Goal: Task Accomplishment & Management: Use online tool/utility

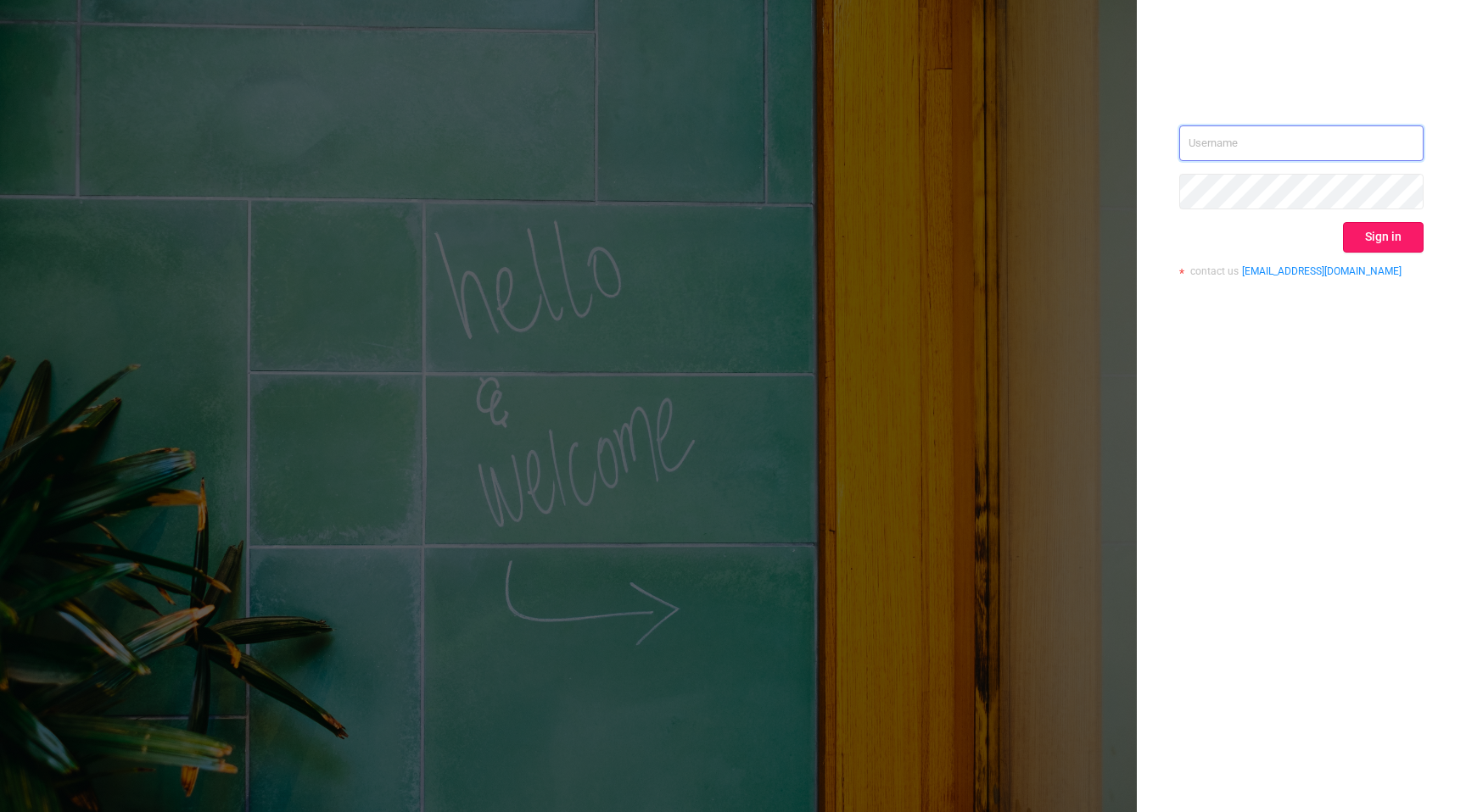
type input "[EMAIL_ADDRESS][DOMAIN_NAME]"
click at [1411, 245] on button "Sign in" at bounding box center [1382, 238] width 81 height 31
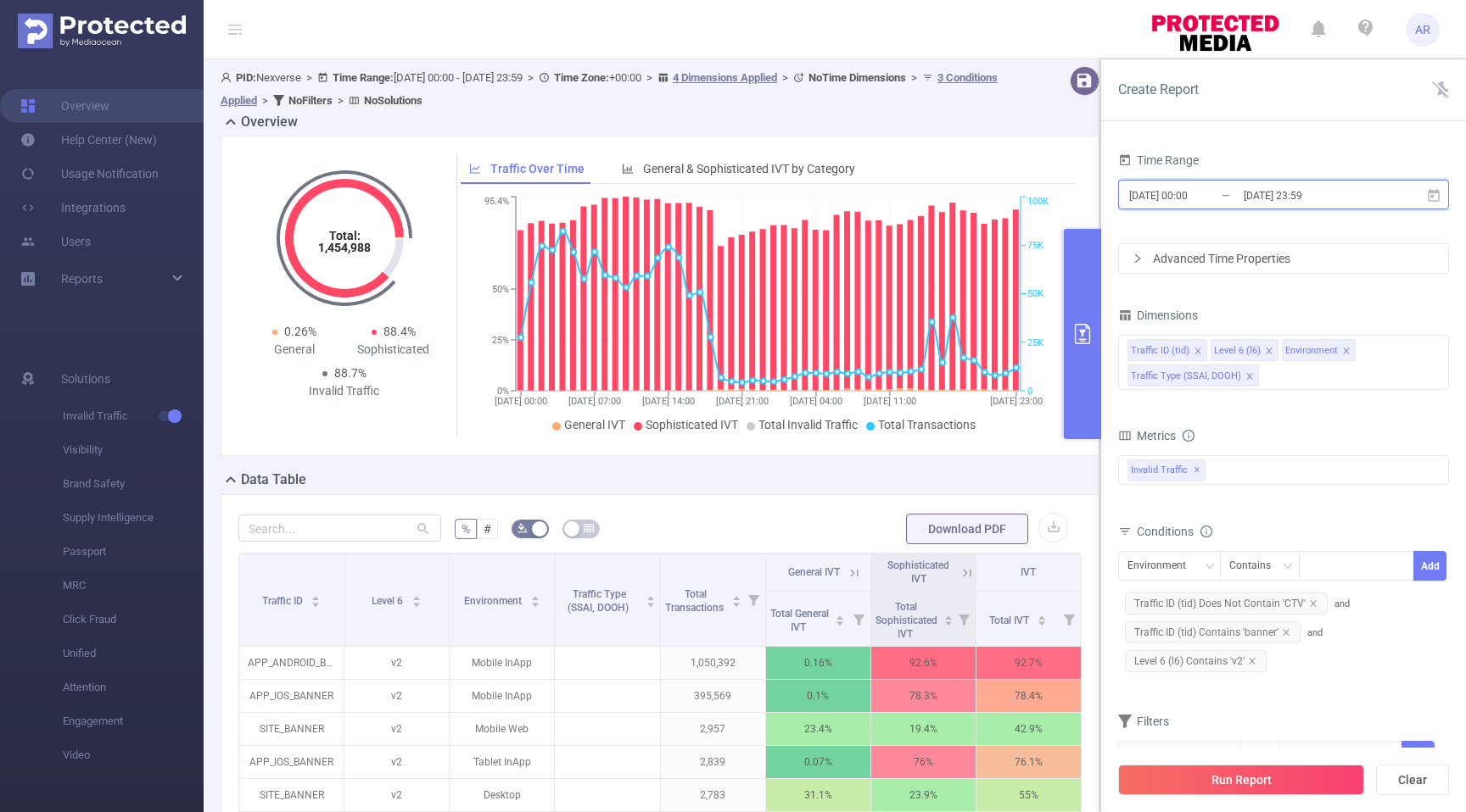
click at [1428, 187] on span "2025-10-01 00:00 _ 2025-10-02 23:59" at bounding box center [1283, 194] width 330 height 30
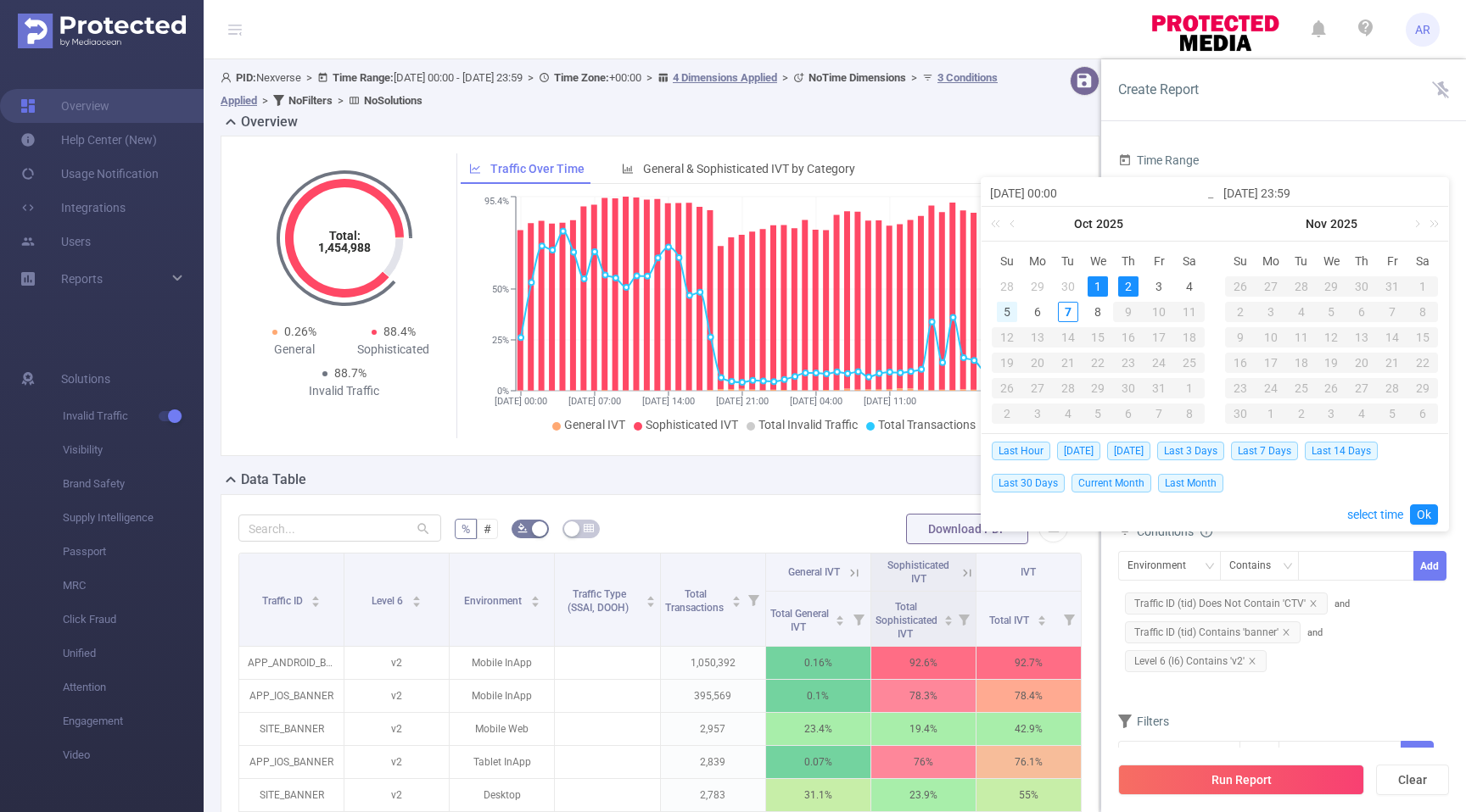
click at [1011, 315] on div "5" at bounding box center [1007, 312] width 20 height 20
type input "2025-10-05 00:00"
type input "2025-10-05 23:59"
type input "2025-10-05 00:00"
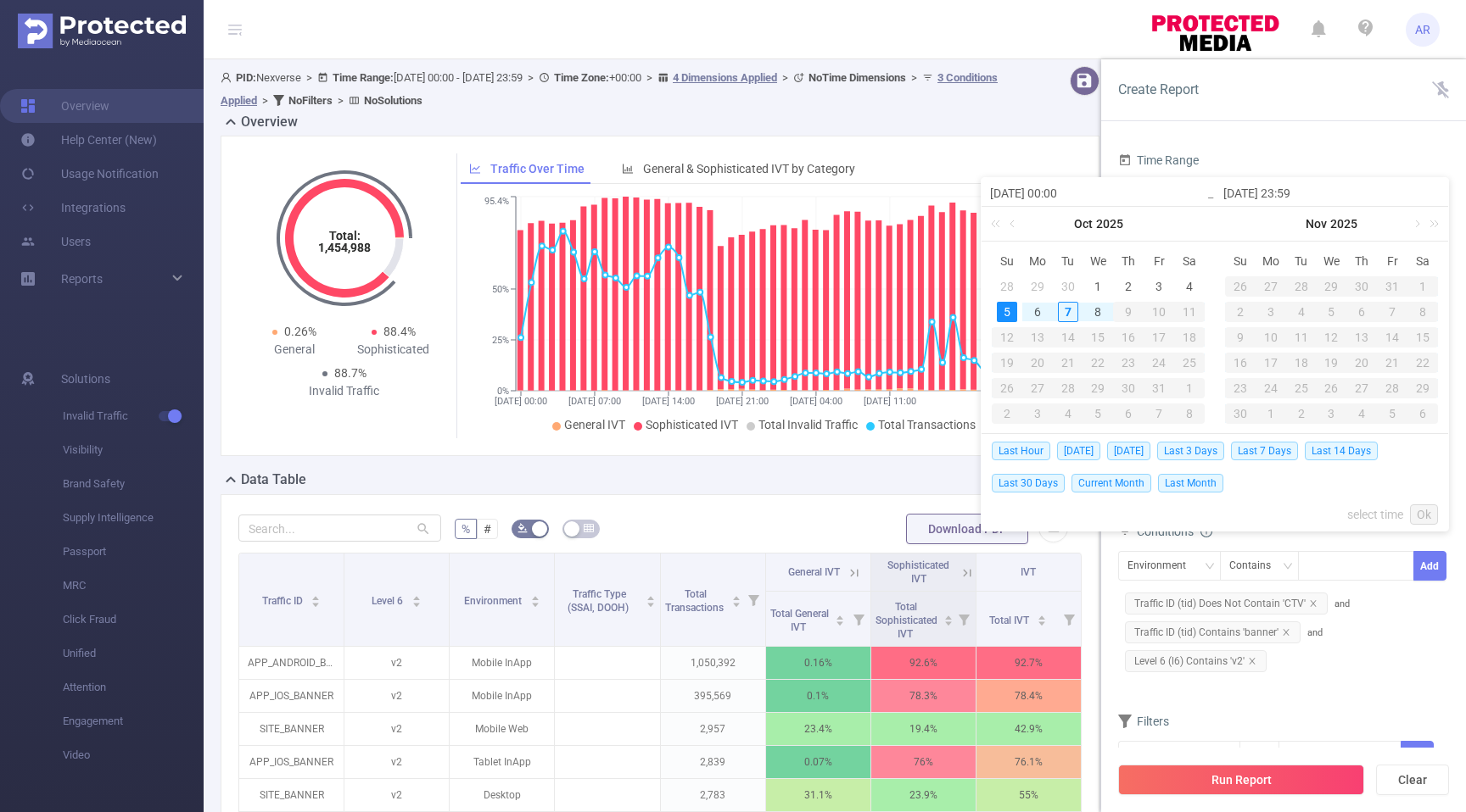
type input "2025-10-05 23:59"
click at [1419, 510] on link "Ok" at bounding box center [1423, 514] width 28 height 20
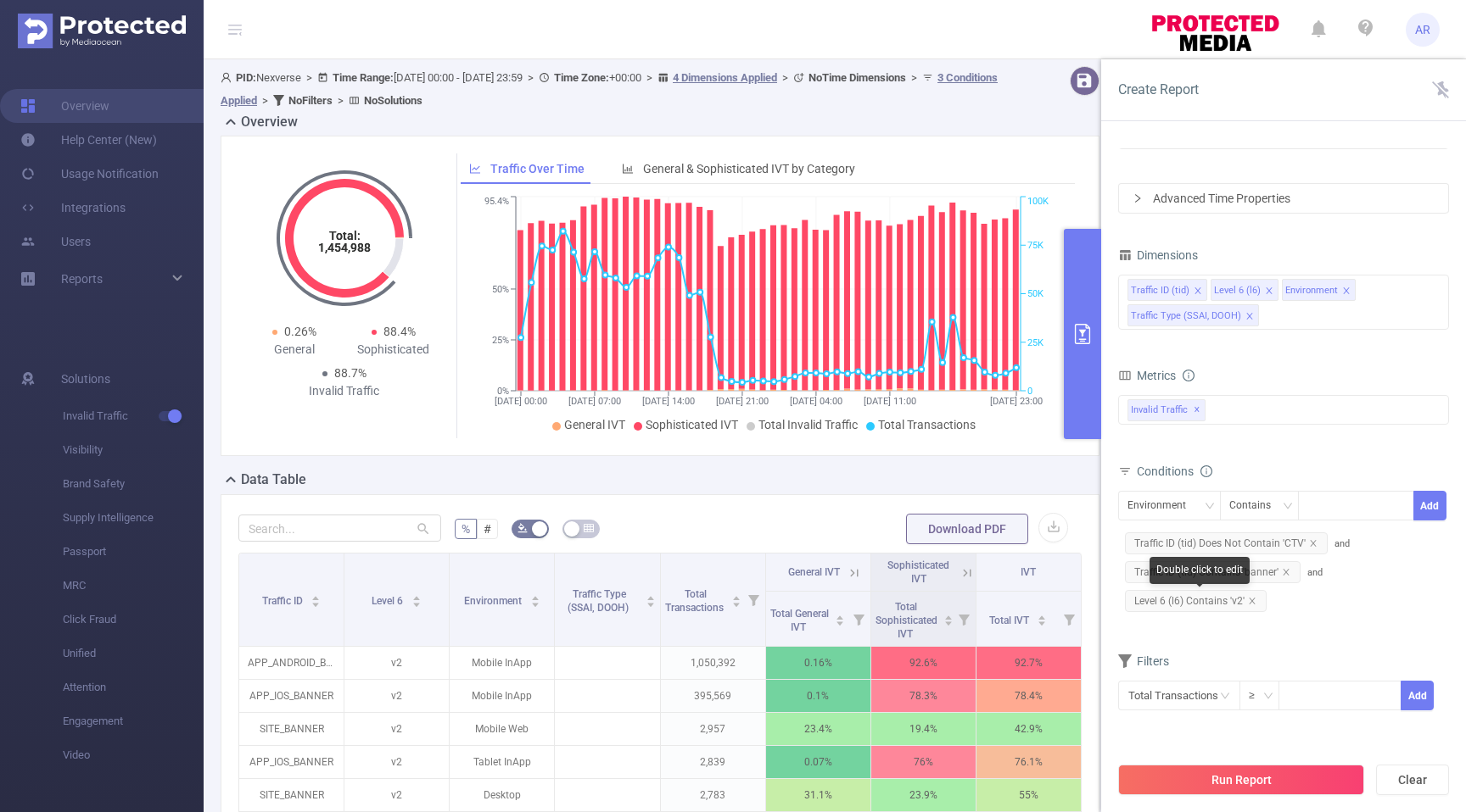
click at [1249, 594] on span "Level 6 (l6) Contains 'v2'" at bounding box center [1195, 601] width 142 height 22
click at [1283, 570] on icon "icon: close" at bounding box center [1285, 572] width 6 height 6
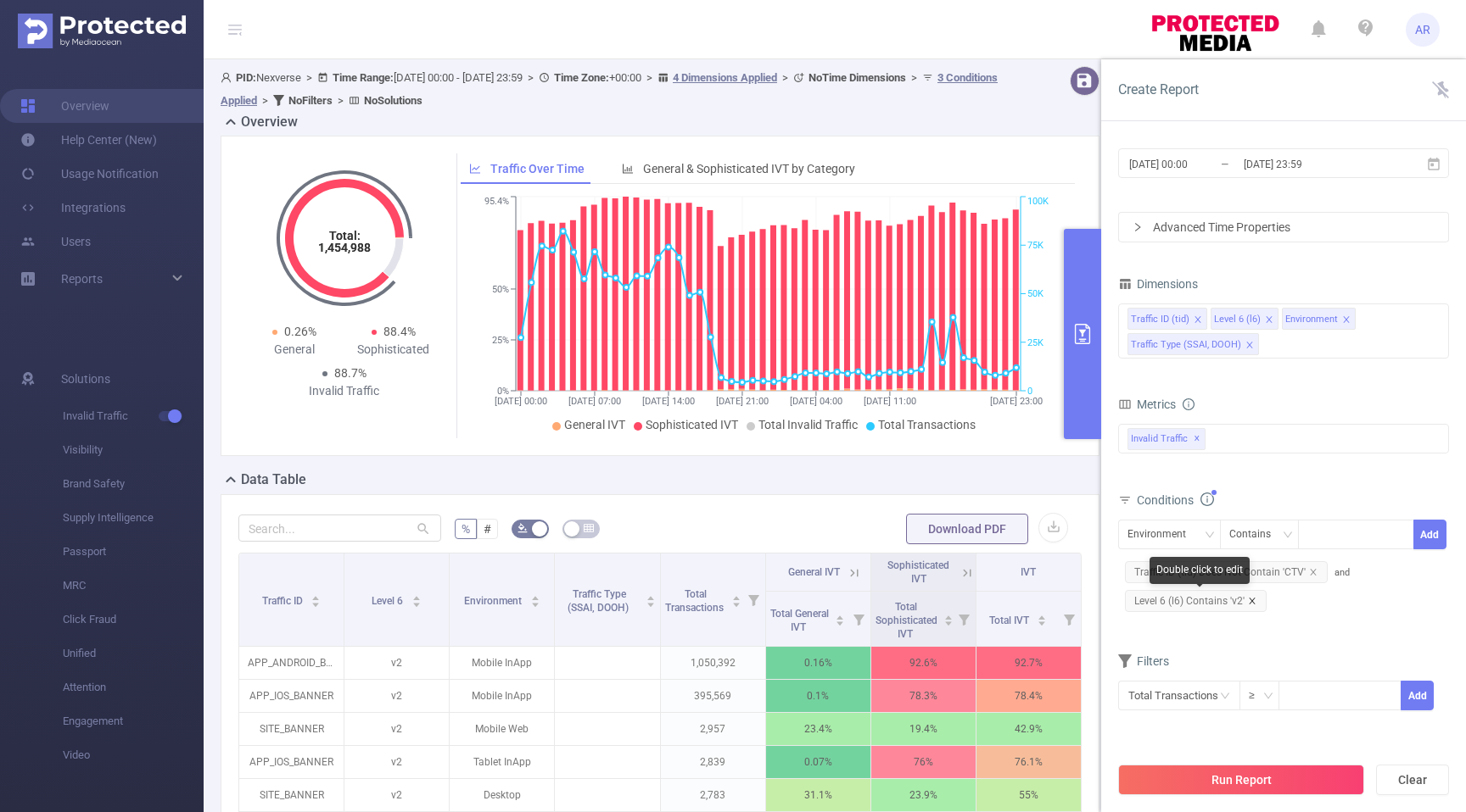
click at [1251, 600] on icon "icon: close" at bounding box center [1251, 601] width 8 height 8
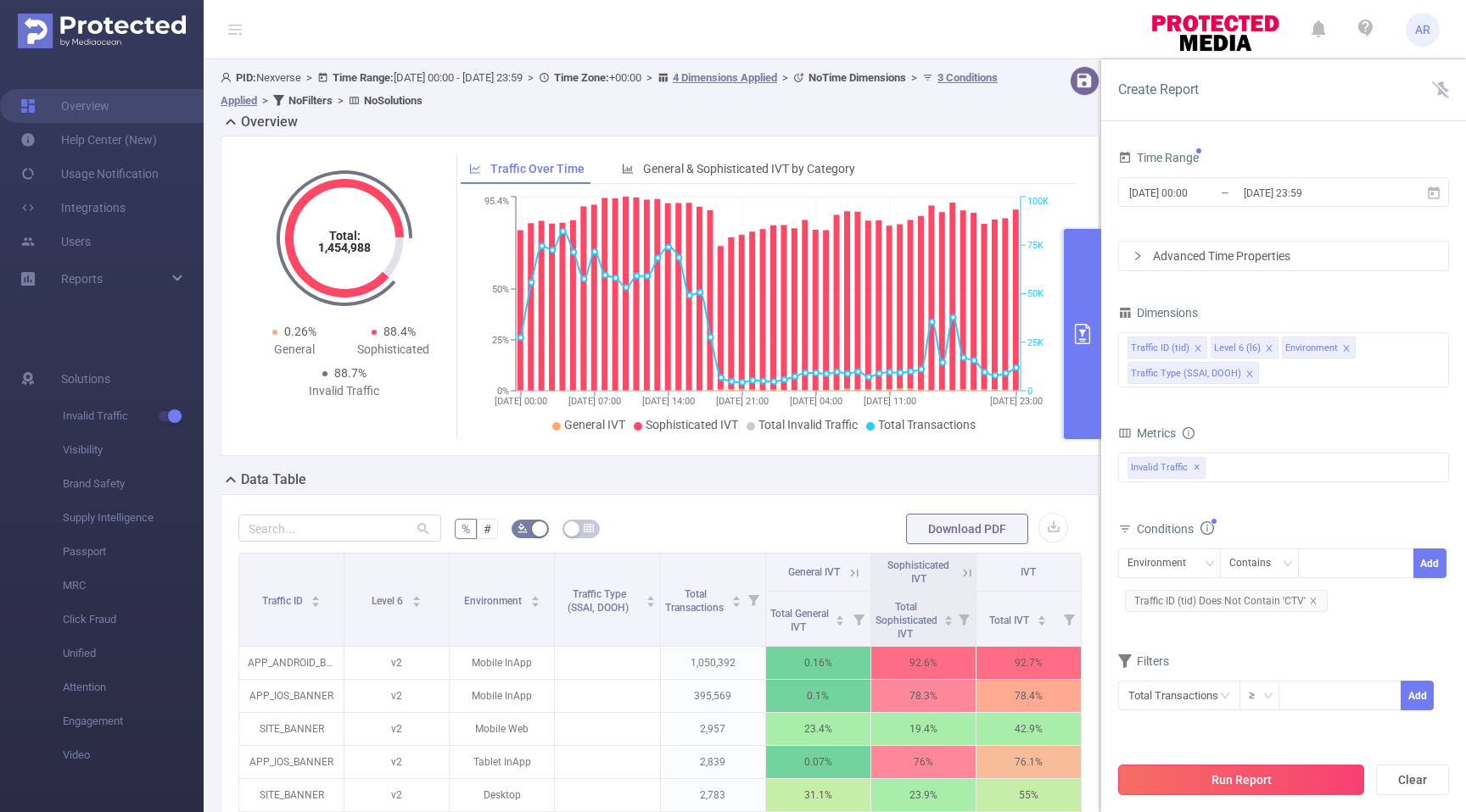
click at [1255, 778] on button "Run Report" at bounding box center [1240, 780] width 246 height 31
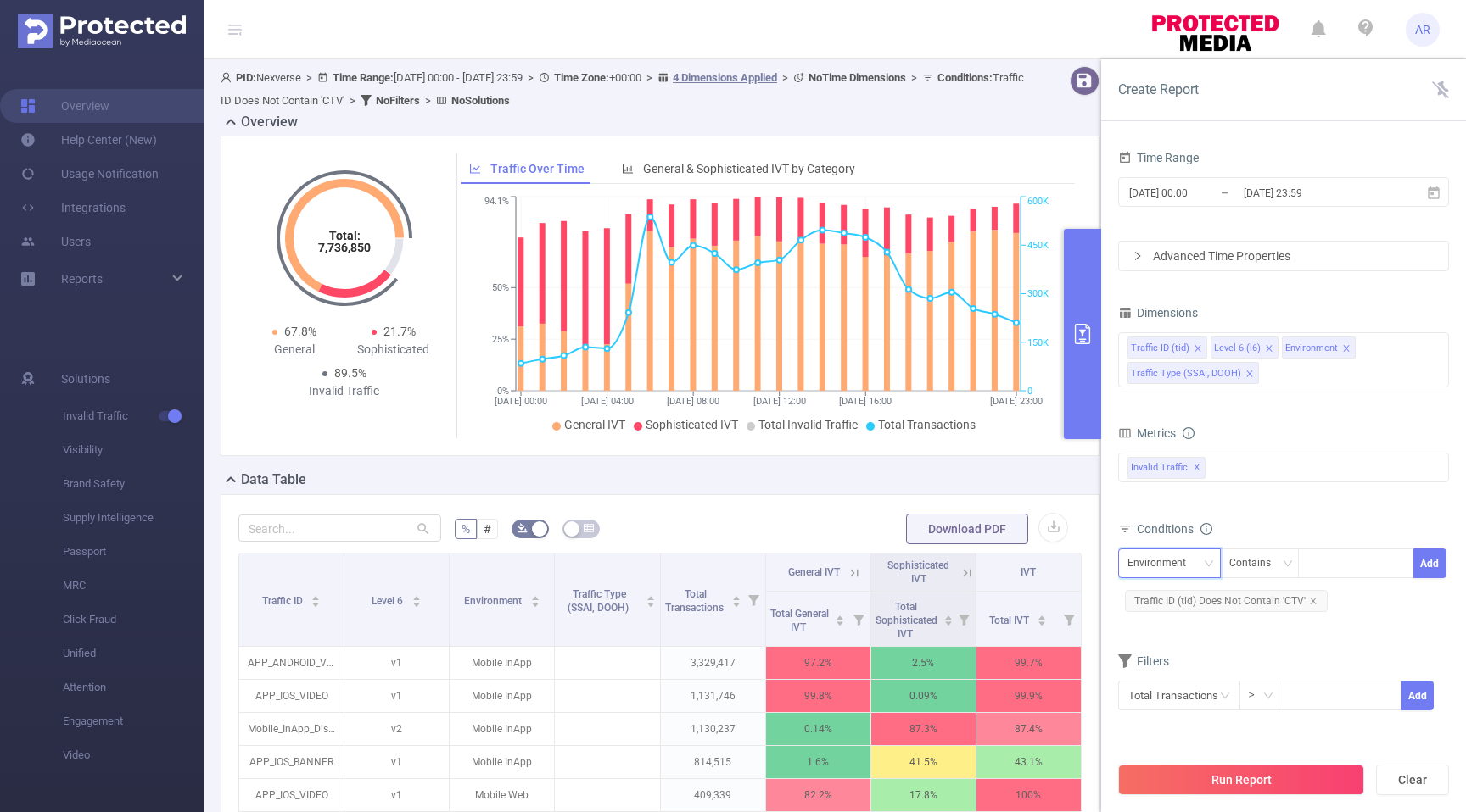
click at [1192, 565] on div "Environment" at bounding box center [1163, 563] width 71 height 28
click at [1258, 468] on div "Invalid Traffic ✕" at bounding box center [1283, 467] width 330 height 30
click at [1365, 367] on div "Traffic ID (tid) Level 6 (l6) Environment Traffic Type (SSAI, DOOH)" at bounding box center [1283, 359] width 330 height 55
click at [1379, 283] on div "Time Range 2025-10-05 00:00 _ 2025-10-05 23:59 Advanced Time Properties Dimensi…" at bounding box center [1283, 439] width 330 height 587
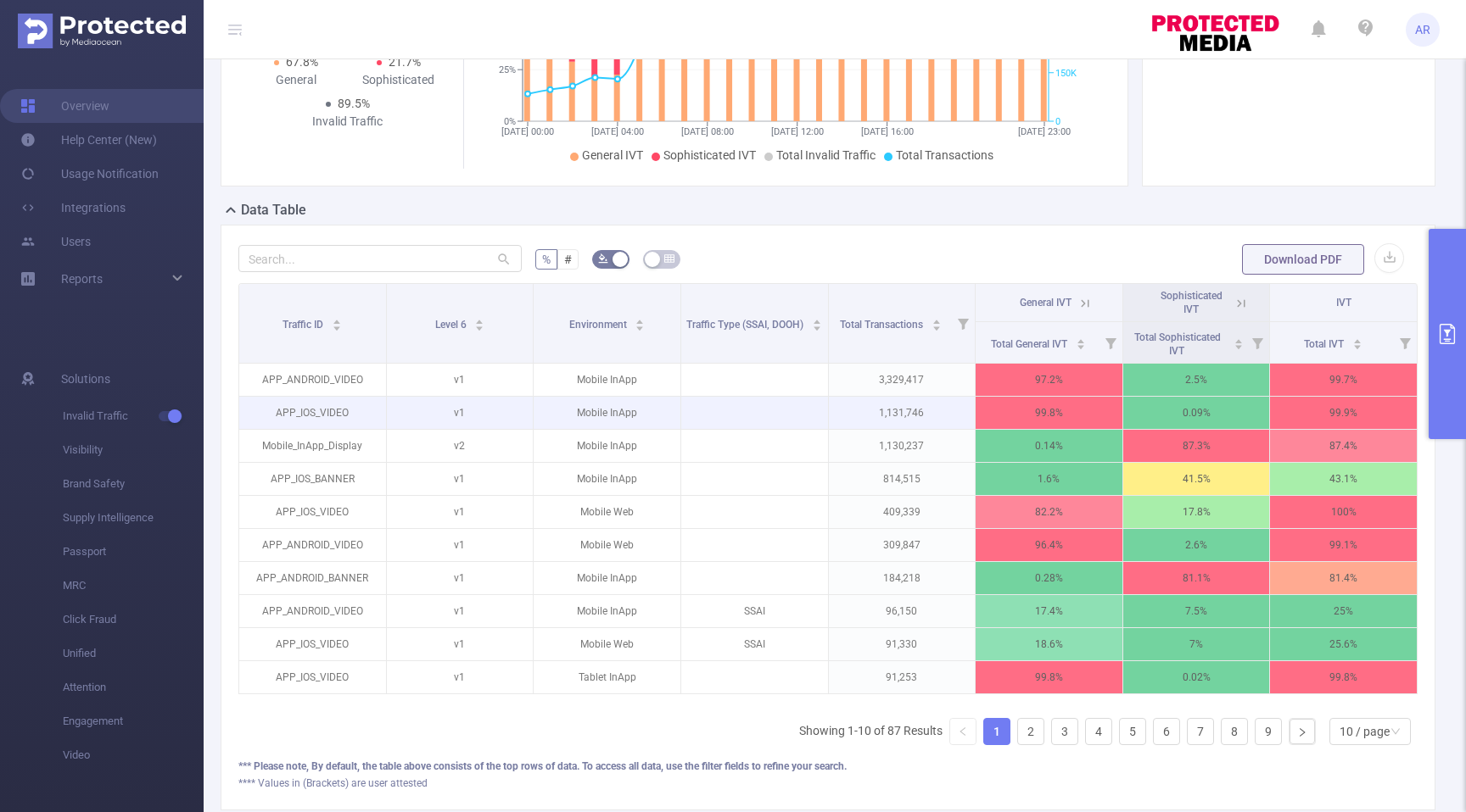
scroll to position [254, 0]
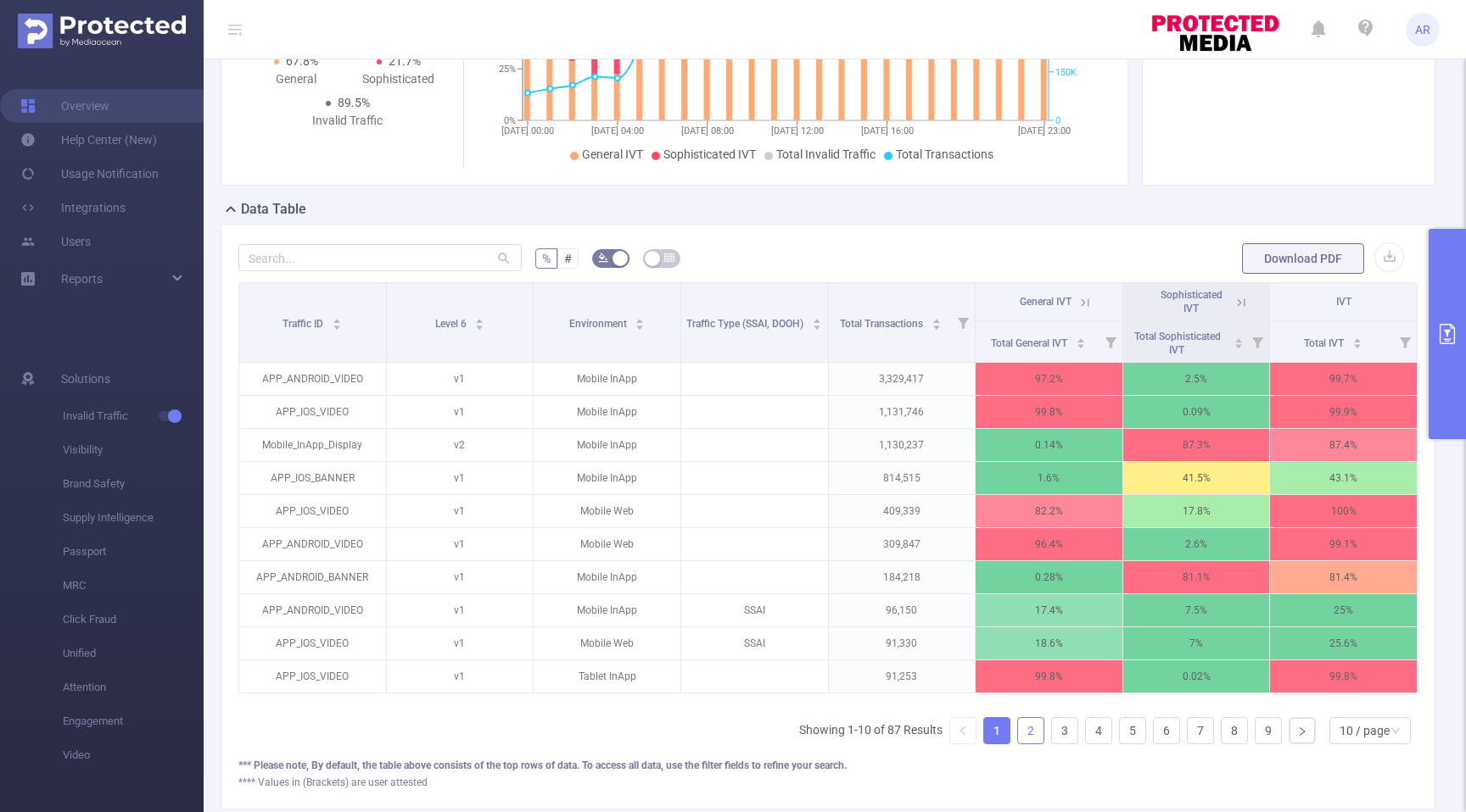
click at [1032, 742] on link "2" at bounding box center [1030, 730] width 25 height 25
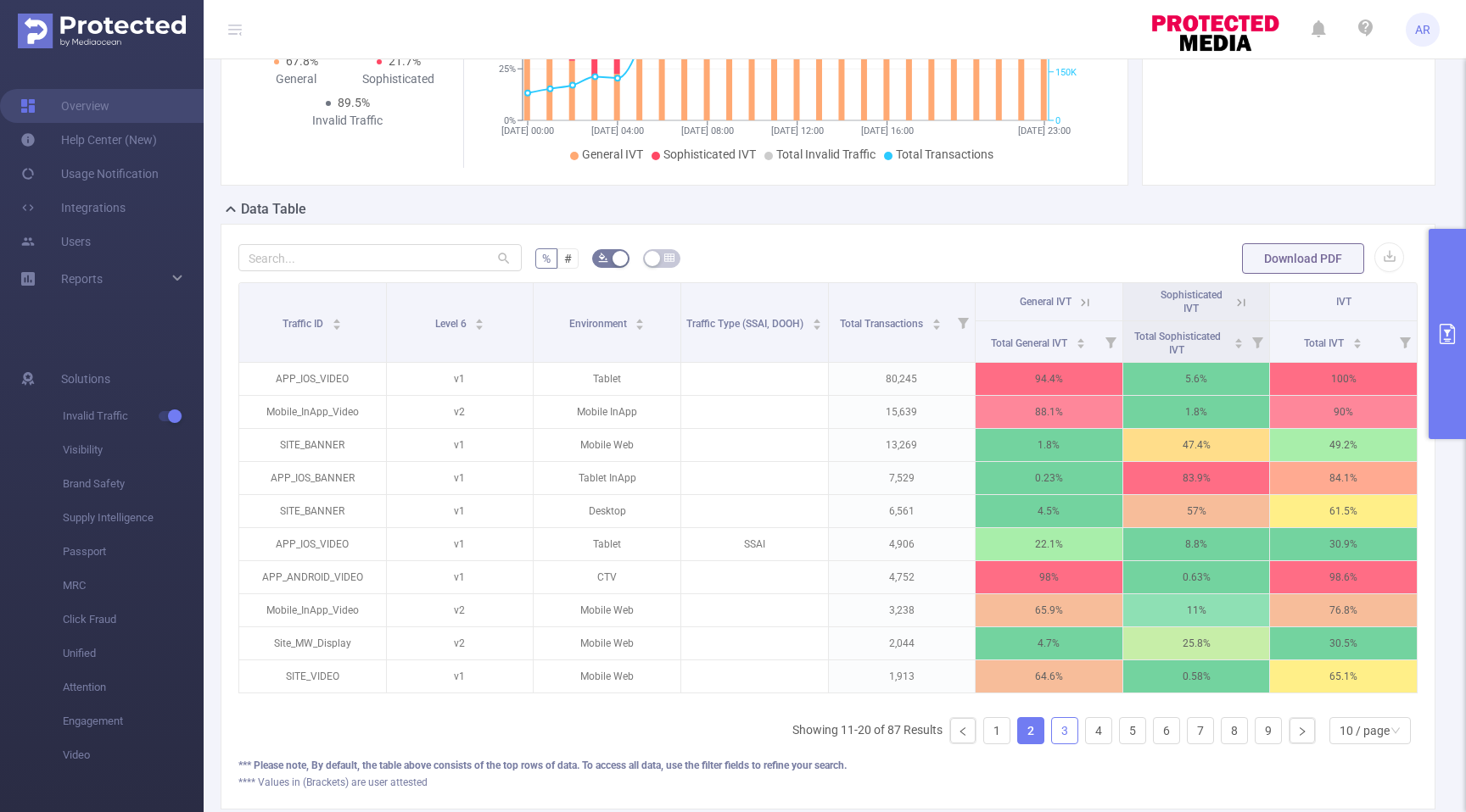
click at [1066, 743] on link "3" at bounding box center [1065, 730] width 25 height 25
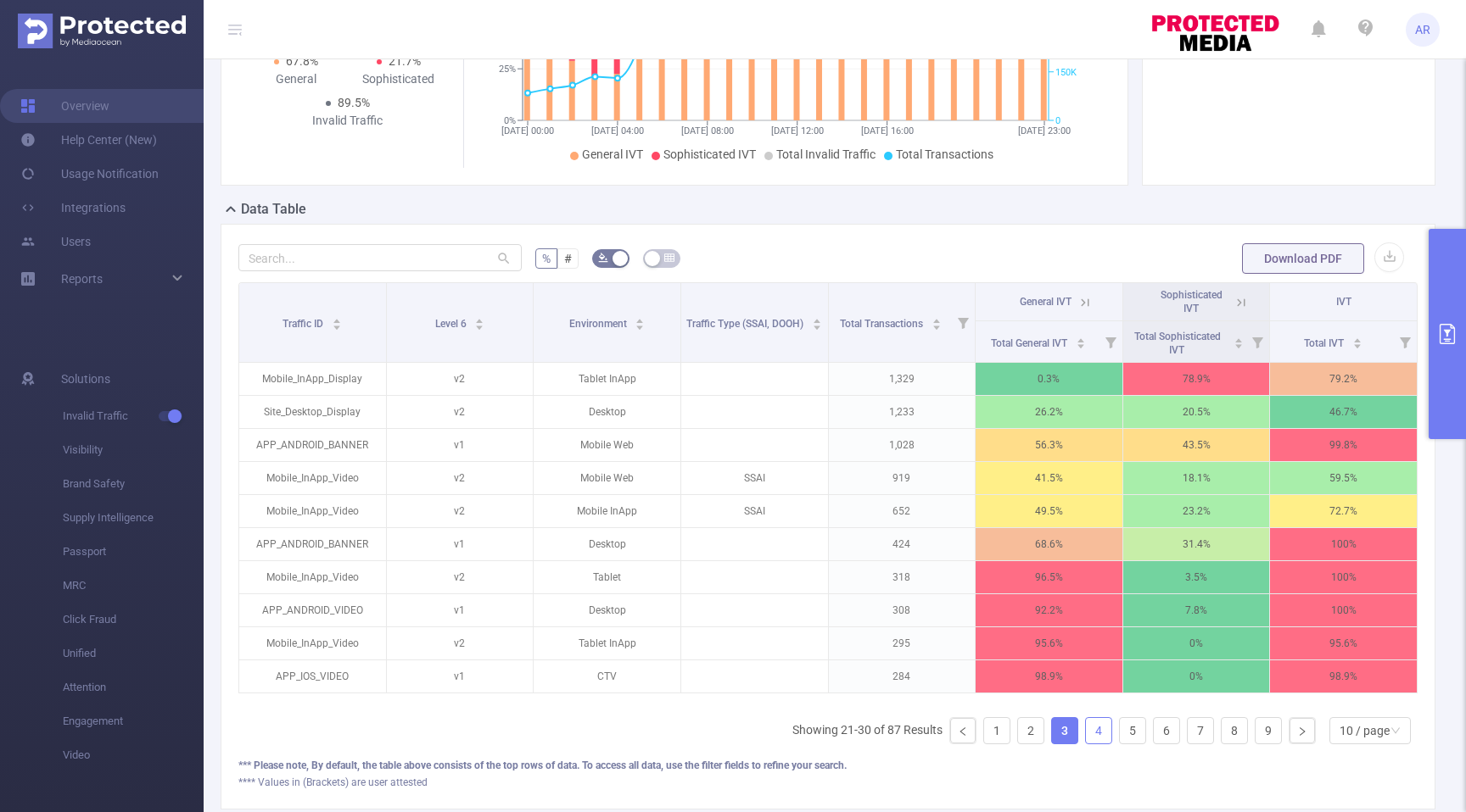
click at [1097, 743] on link "4" at bounding box center [1098, 730] width 25 height 25
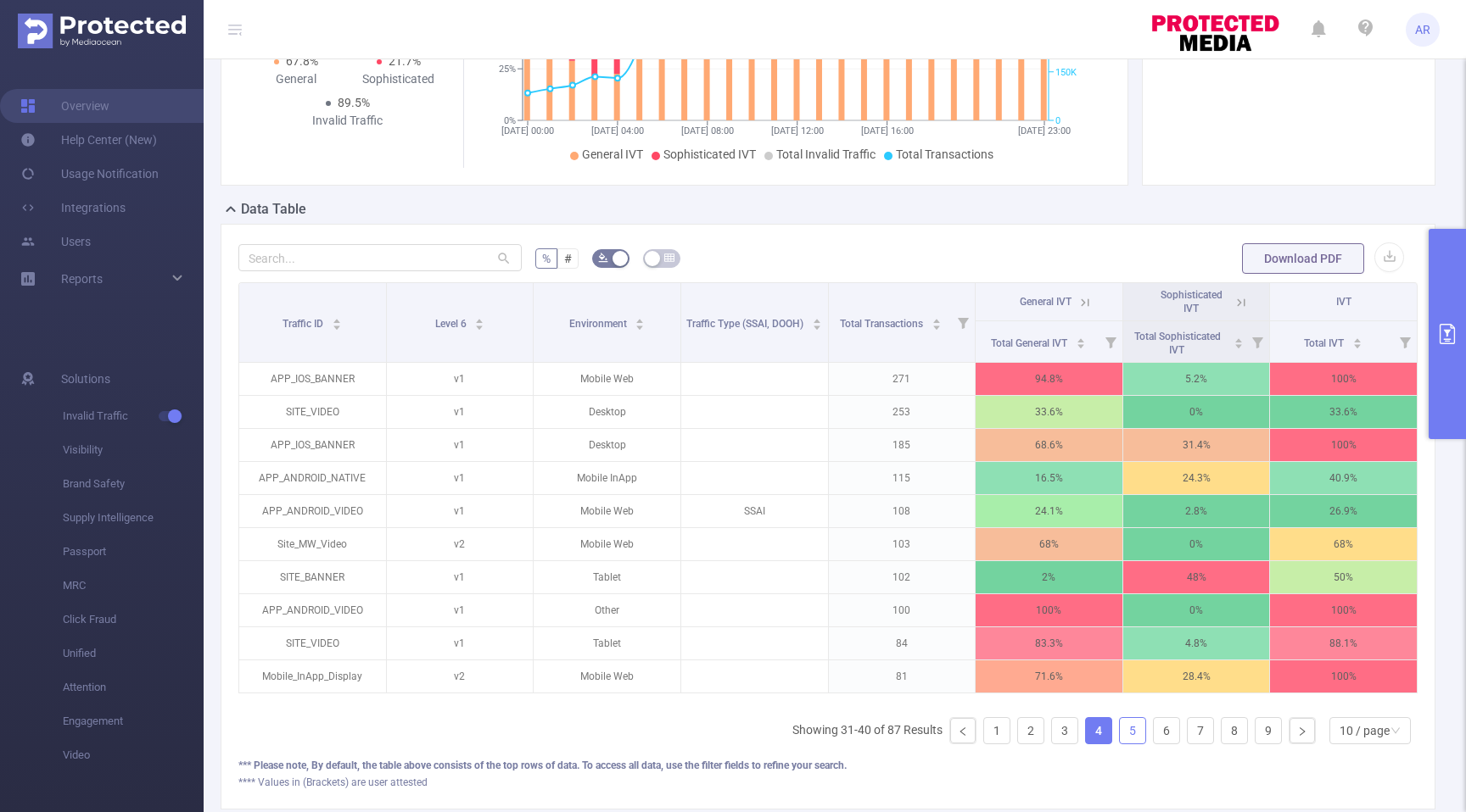
click at [1125, 743] on link "5" at bounding box center [1132, 730] width 25 height 25
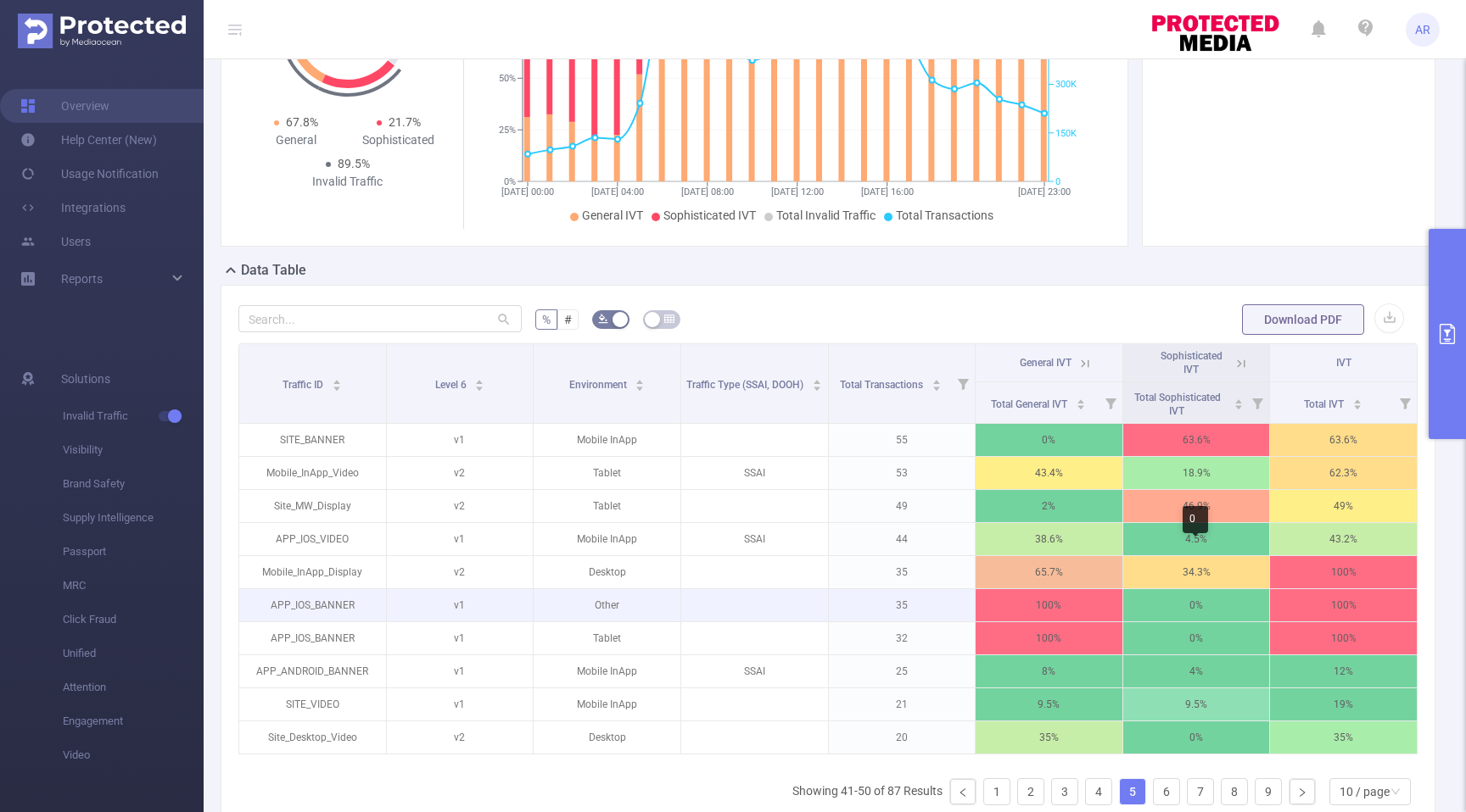
scroll to position [0, 0]
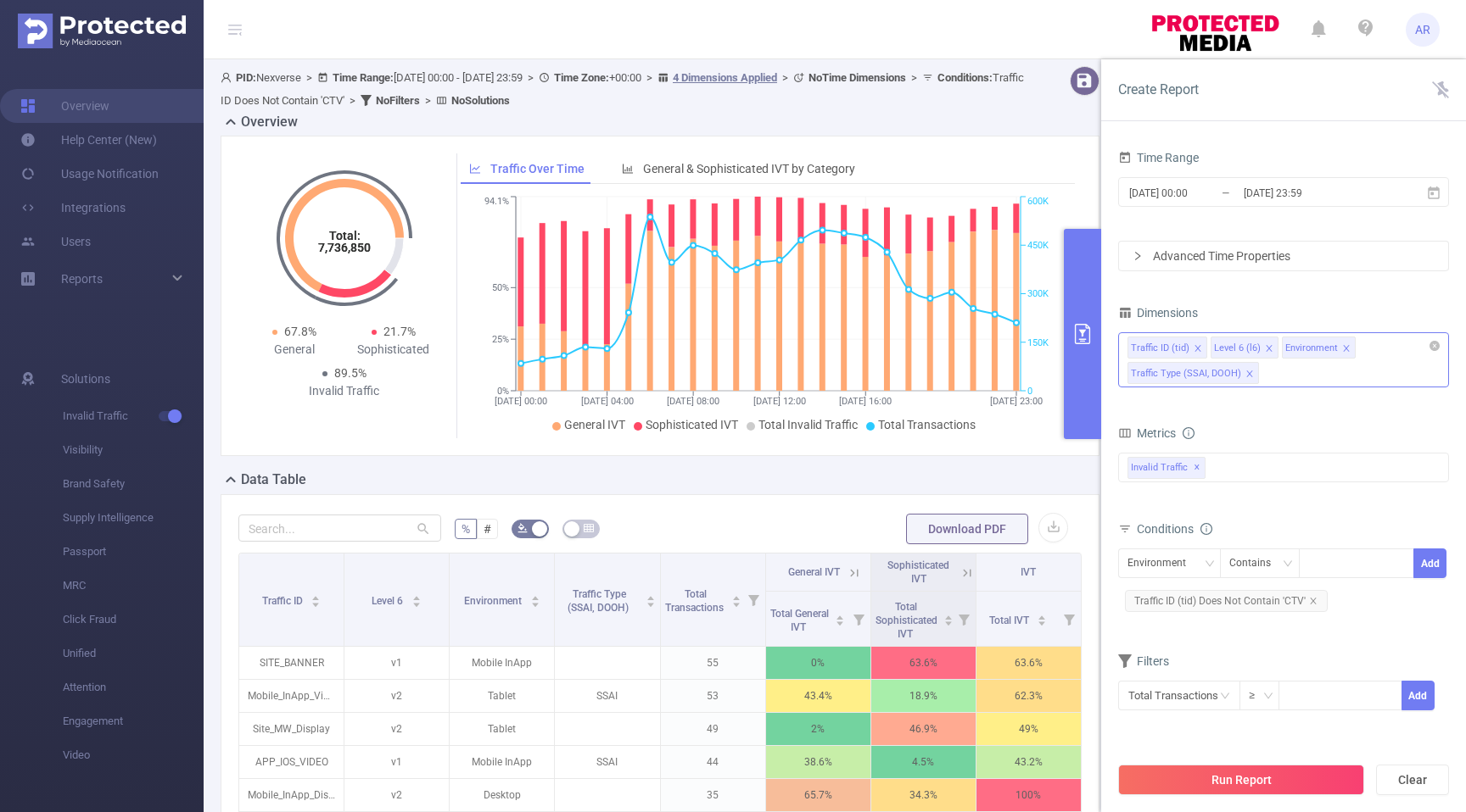
click at [1349, 370] on div "Traffic ID (tid) Level 6 (l6) Environment Traffic Type (SSAI, DOOH)" at bounding box center [1283, 359] width 330 height 55
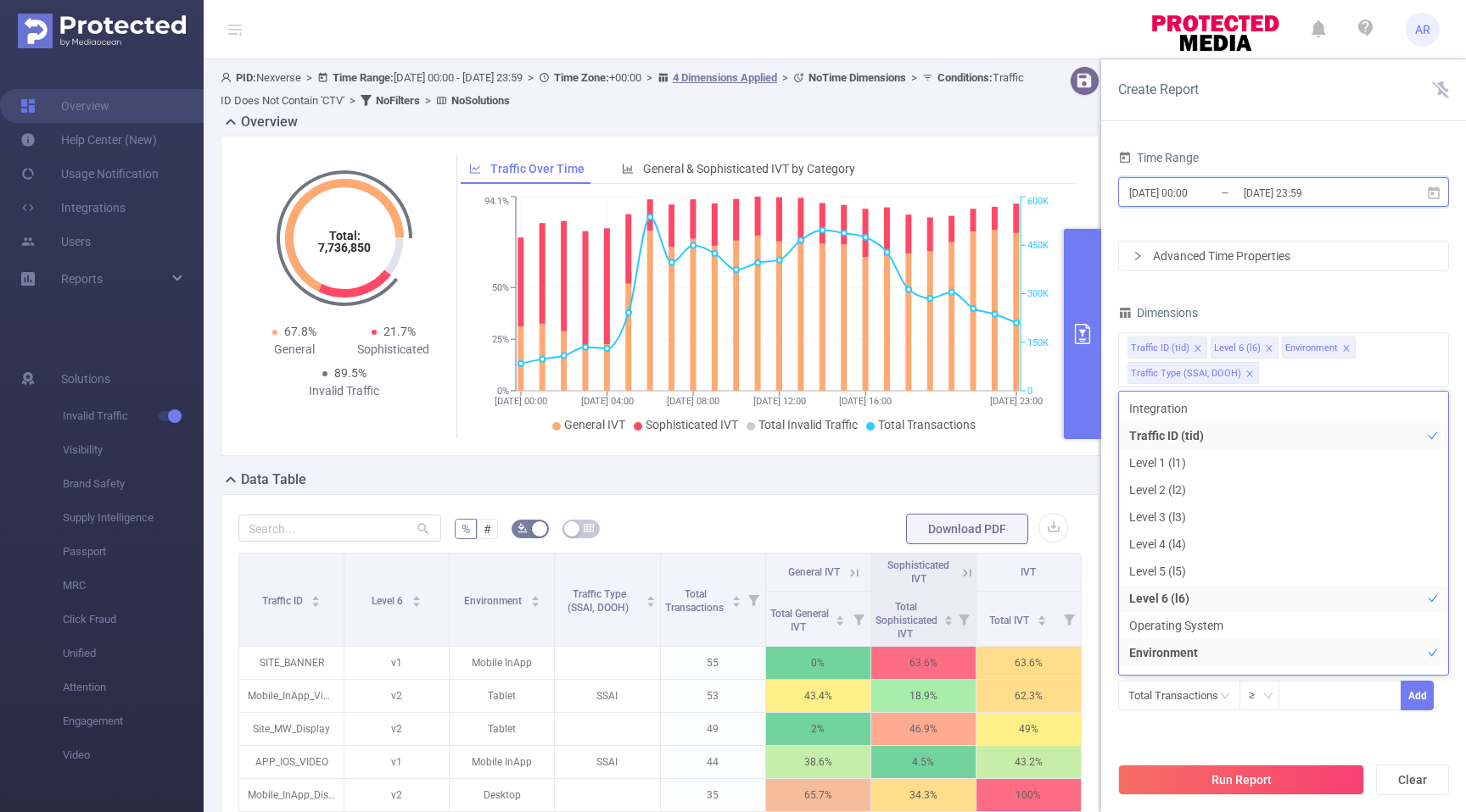
click at [1438, 196] on icon at bounding box center [1433, 193] width 15 height 15
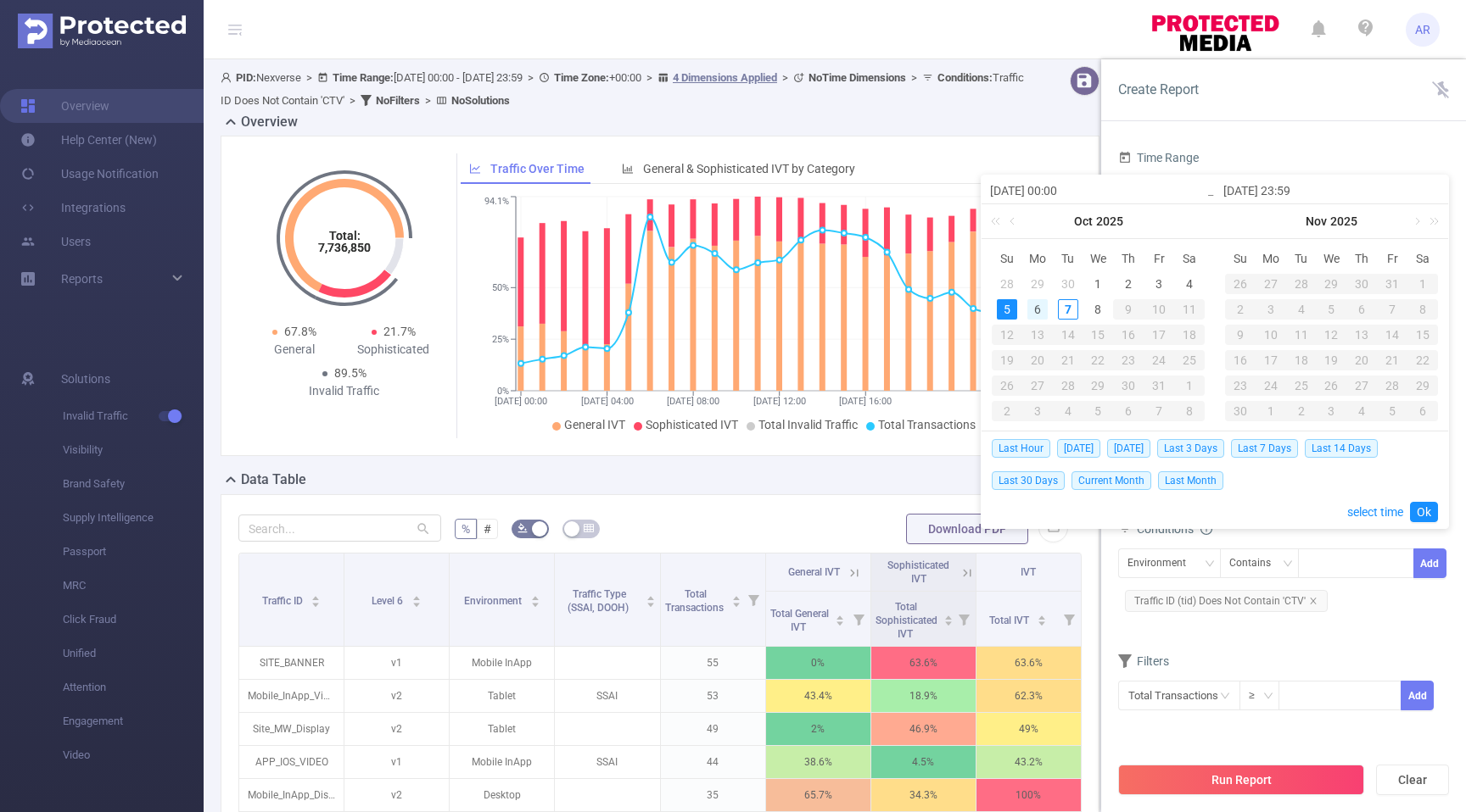
click at [1037, 302] on div "6" at bounding box center [1038, 309] width 20 height 20
type input "2025-10-06 00:00"
type input "2025-10-06 23:59"
type input "2025-10-06 00:00"
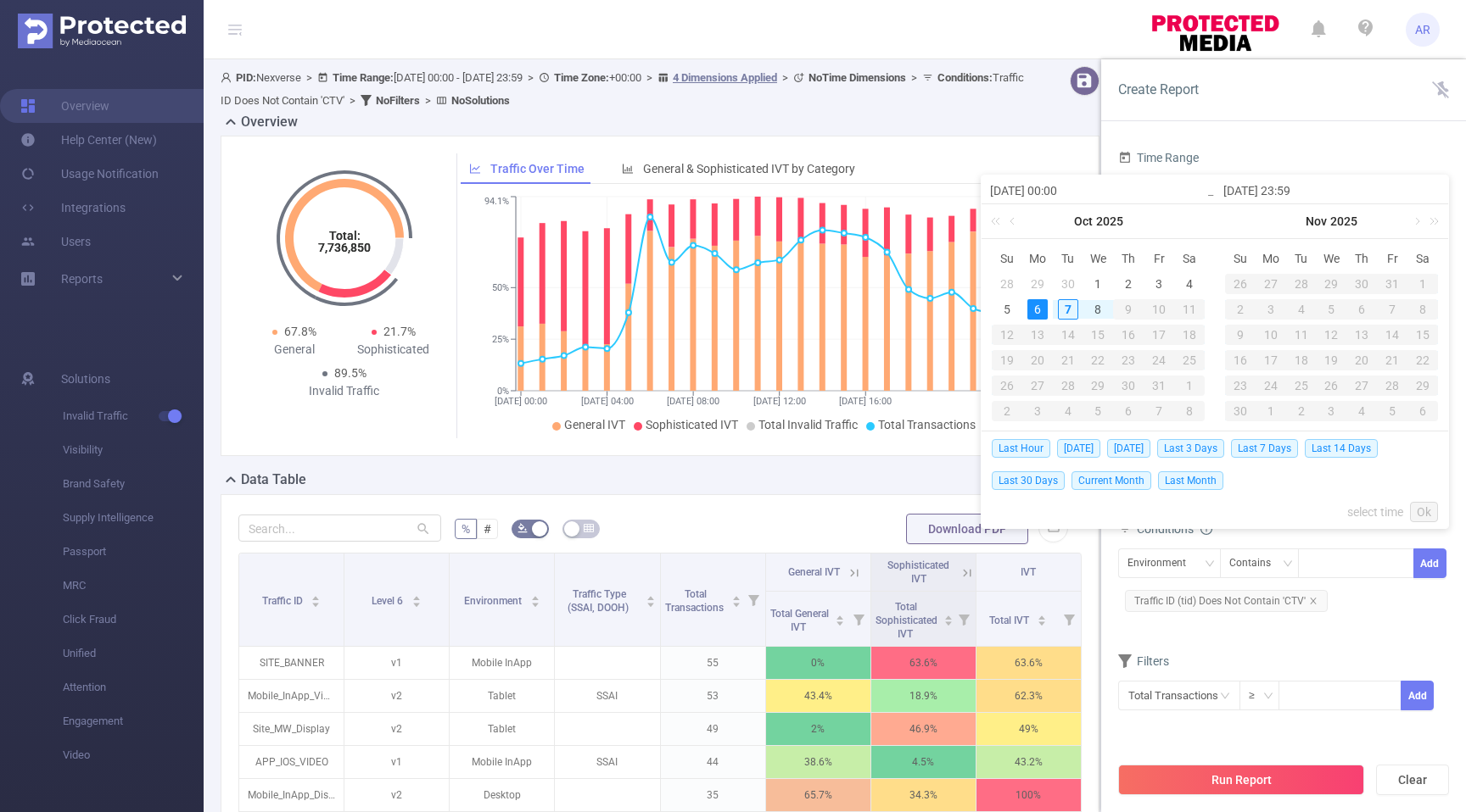
type input "2025-10-06 23:59"
click at [1037, 302] on div "6" at bounding box center [1038, 309] width 20 height 20
click at [1427, 507] on link "Ok" at bounding box center [1423, 512] width 28 height 20
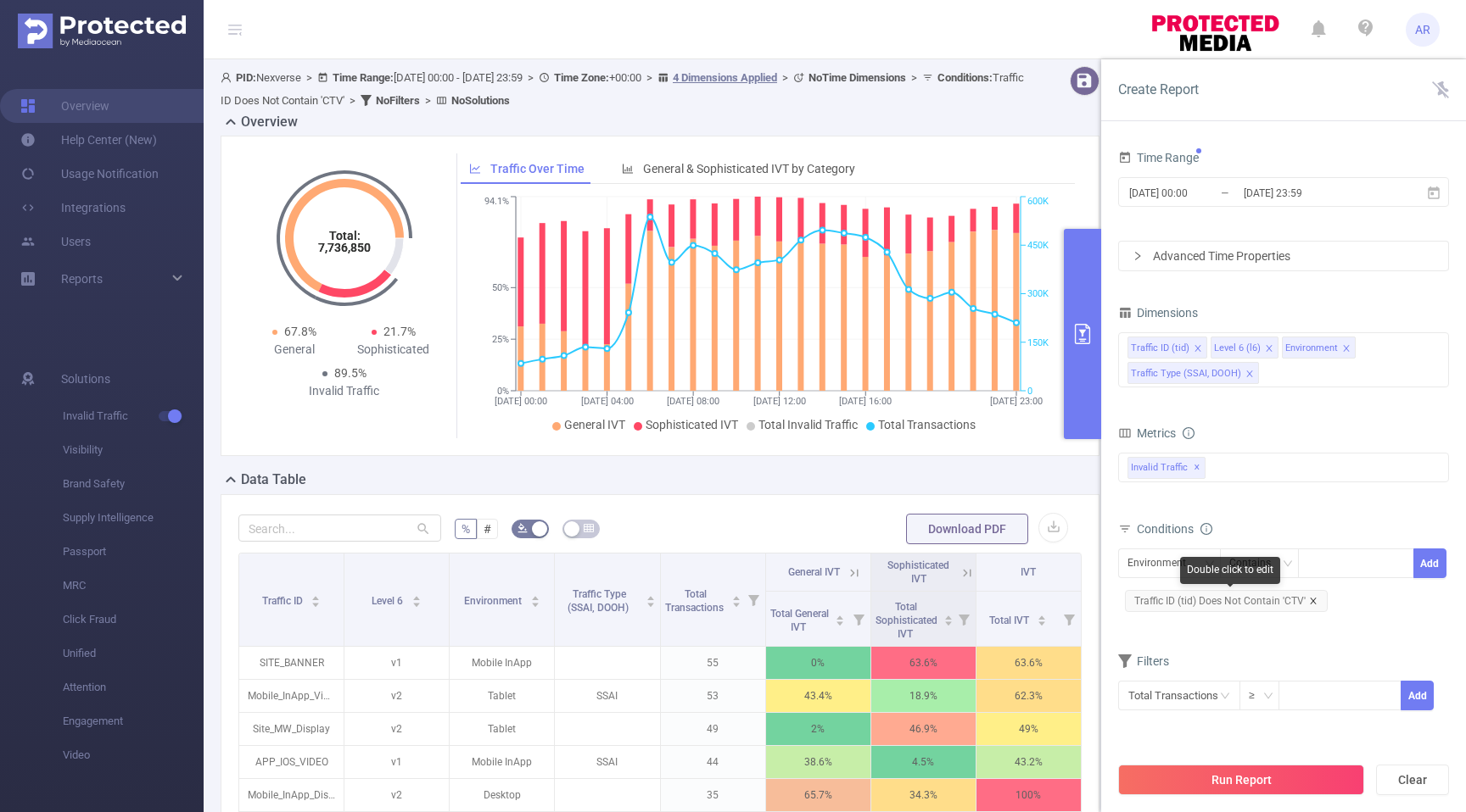
click at [1312, 601] on icon "icon: close" at bounding box center [1313, 601] width 8 height 8
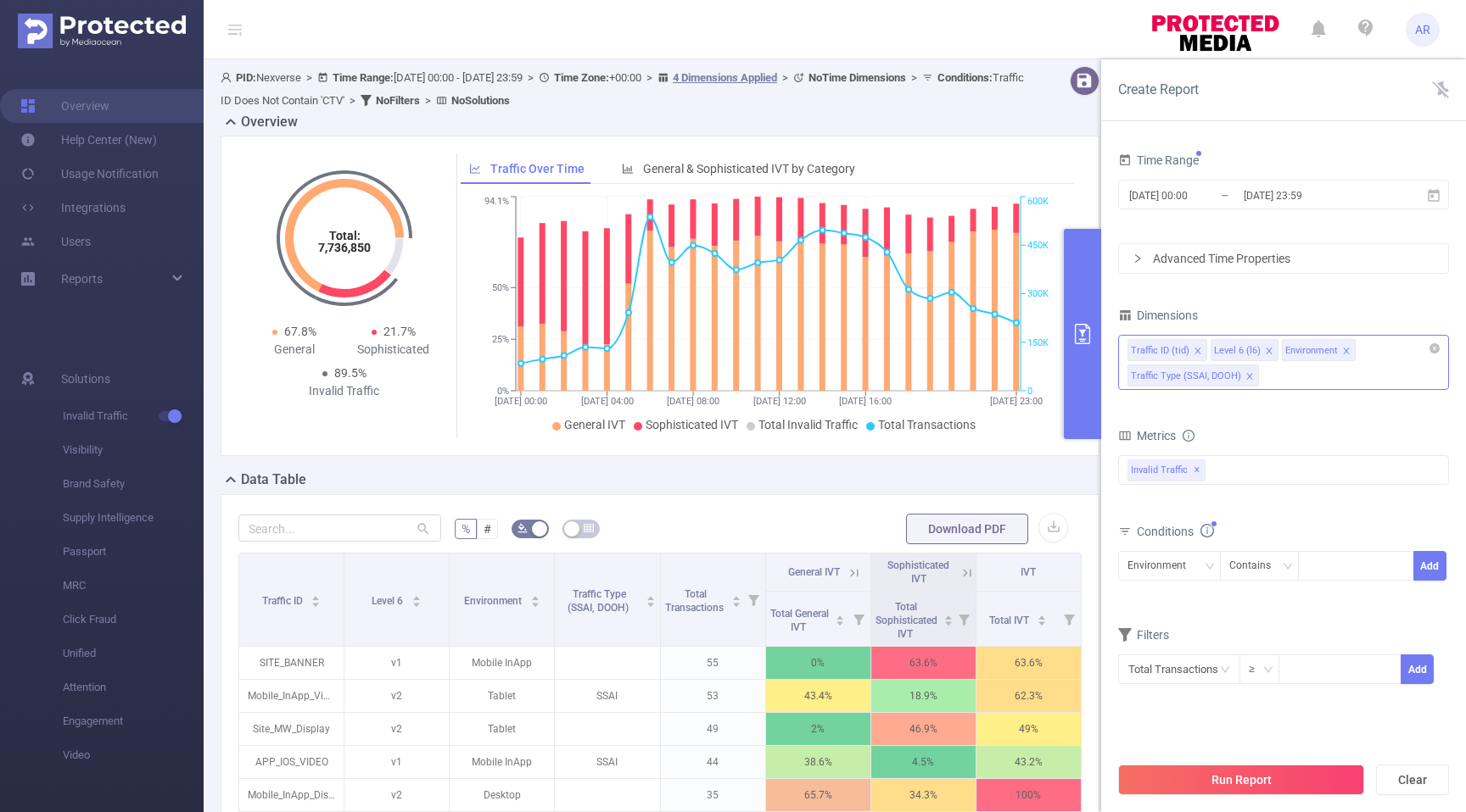
click at [1343, 352] on icon "icon: close" at bounding box center [1345, 350] width 6 height 6
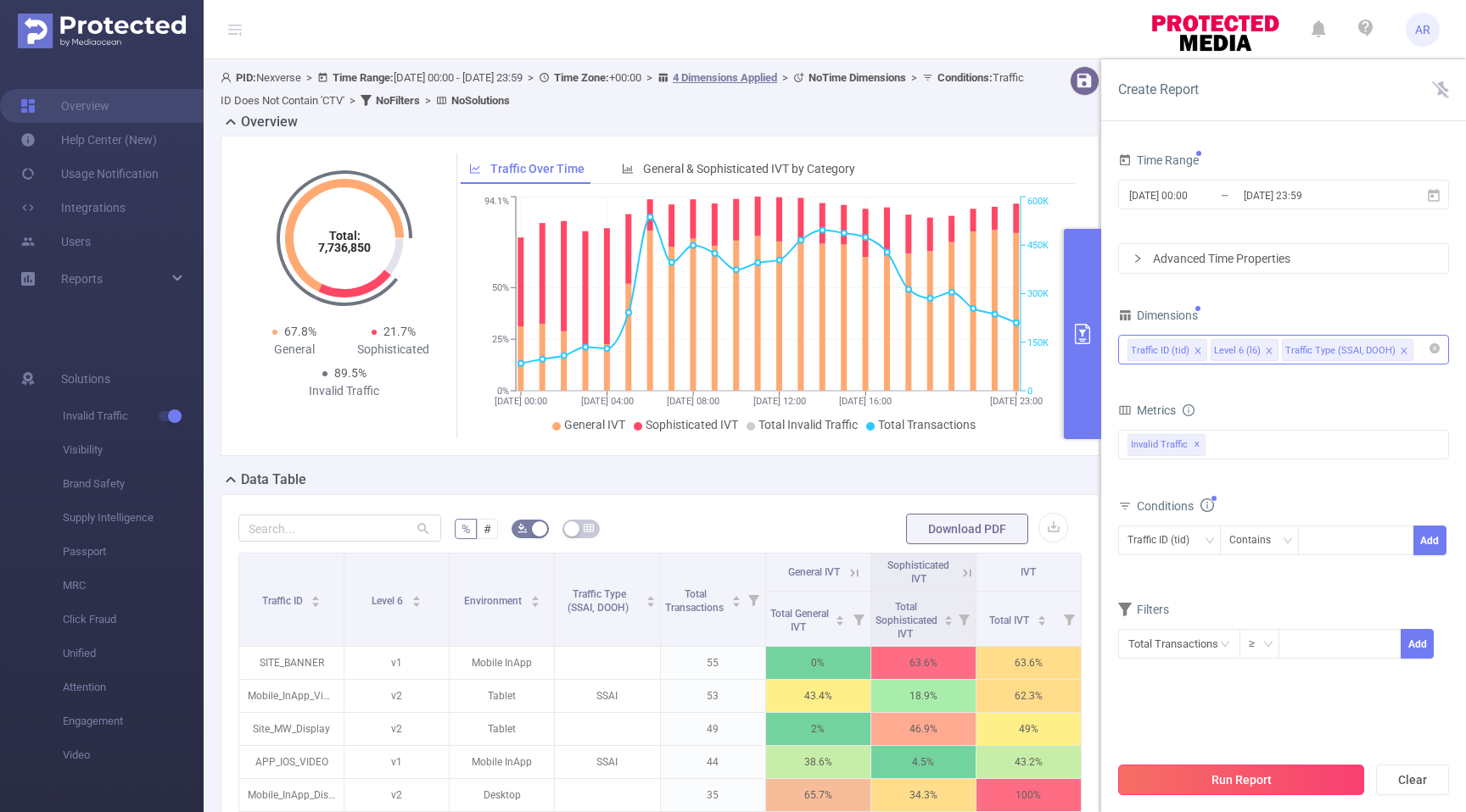
click at [1247, 779] on button "Run Report" at bounding box center [1240, 780] width 246 height 31
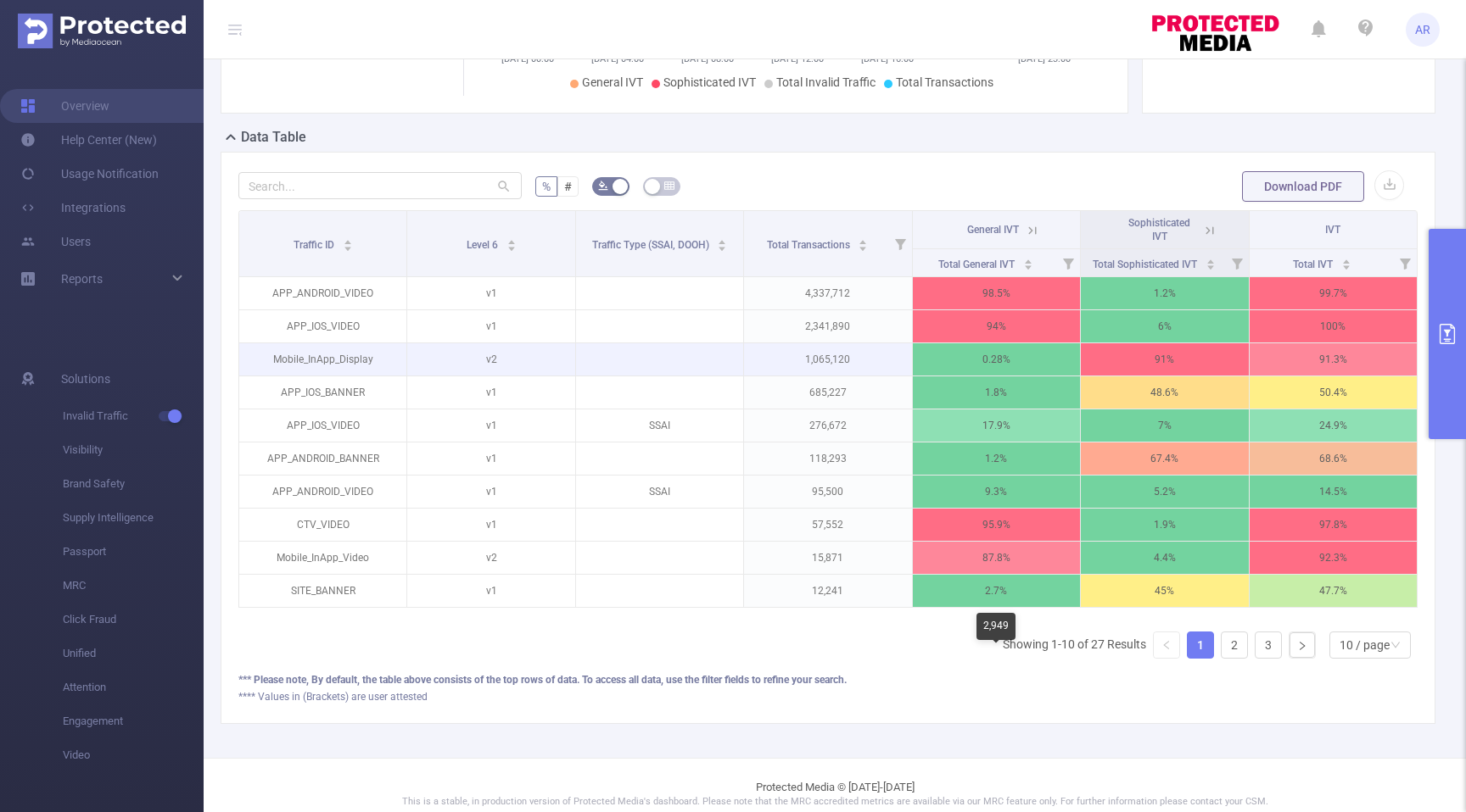
scroll to position [343, 0]
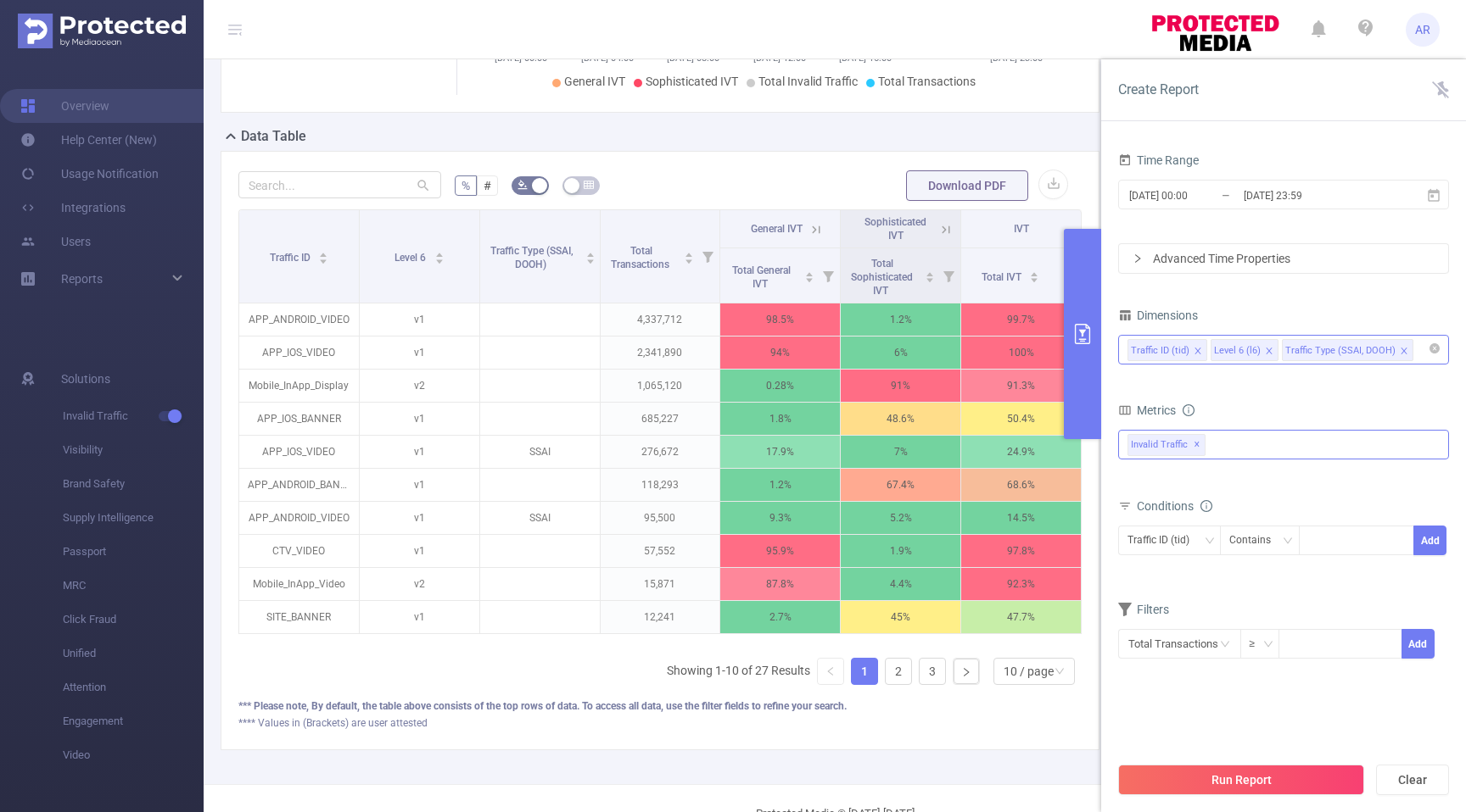
click at [1274, 453] on div "Invalid Traffic ✕ Invalid Traffic" at bounding box center [1283, 445] width 330 height 30
click at [1327, 406] on div "Metrics" at bounding box center [1283, 412] width 330 height 28
click at [1154, 549] on div "Traffic ID (tid)" at bounding box center [1164, 540] width 74 height 28
click at [1156, 601] on li "Level 6 (l6)" at bounding box center [1195, 602] width 155 height 27
click at [1337, 541] on div at bounding box center [1355, 540] width 97 height 28
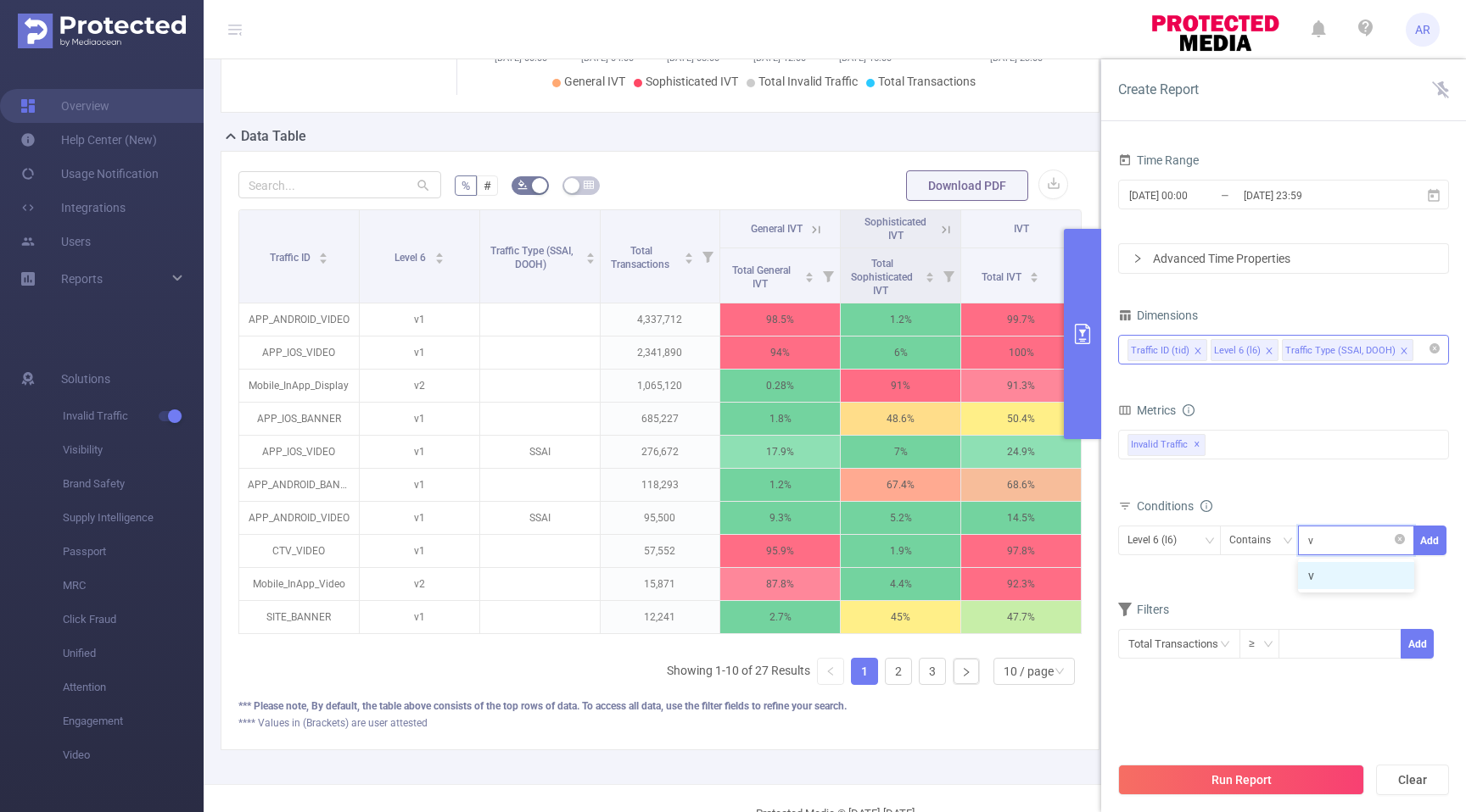
type input "v2"
click at [1426, 539] on button "Add" at bounding box center [1430, 540] width 33 height 30
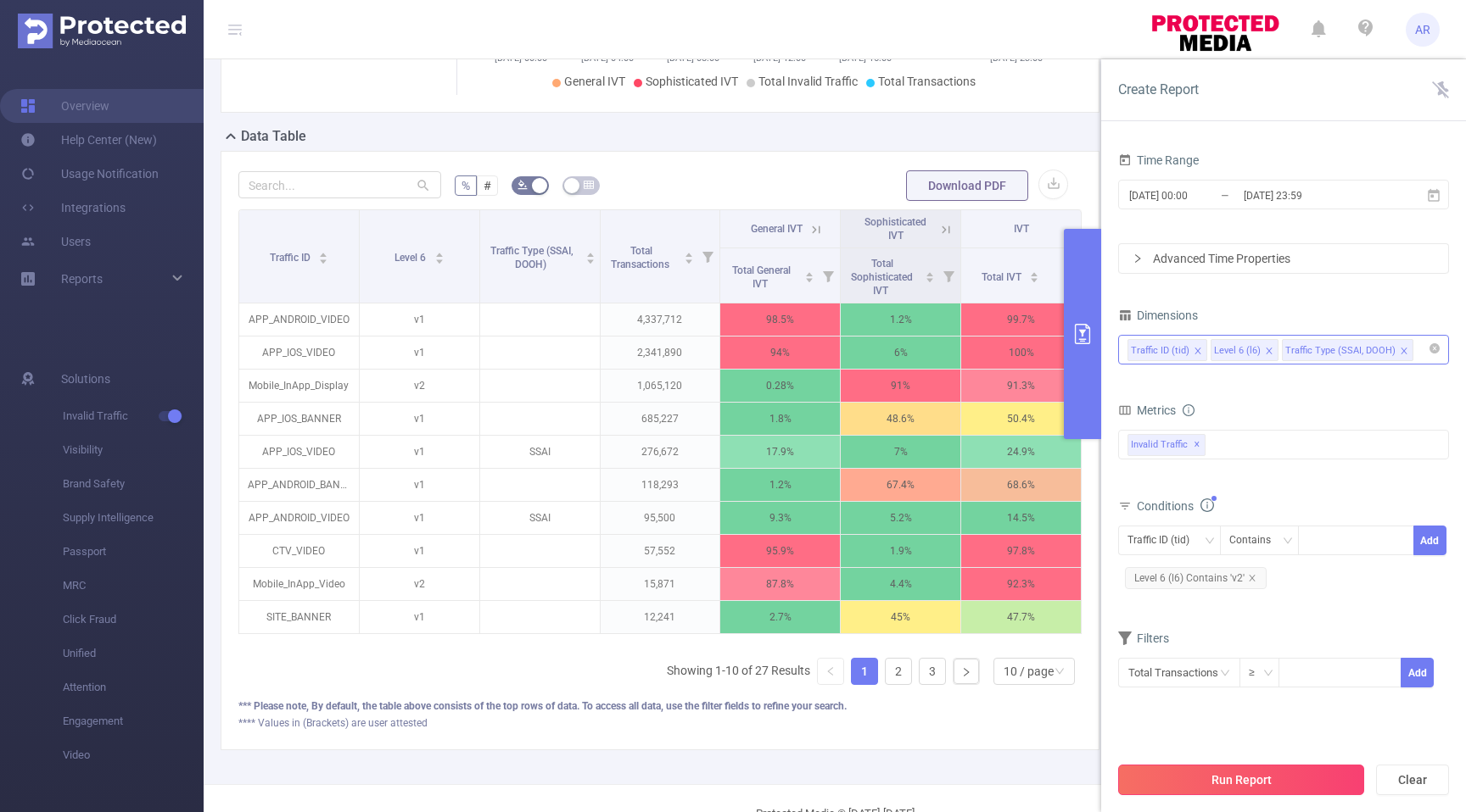
click at [1281, 779] on button "Run Report" at bounding box center [1240, 780] width 246 height 31
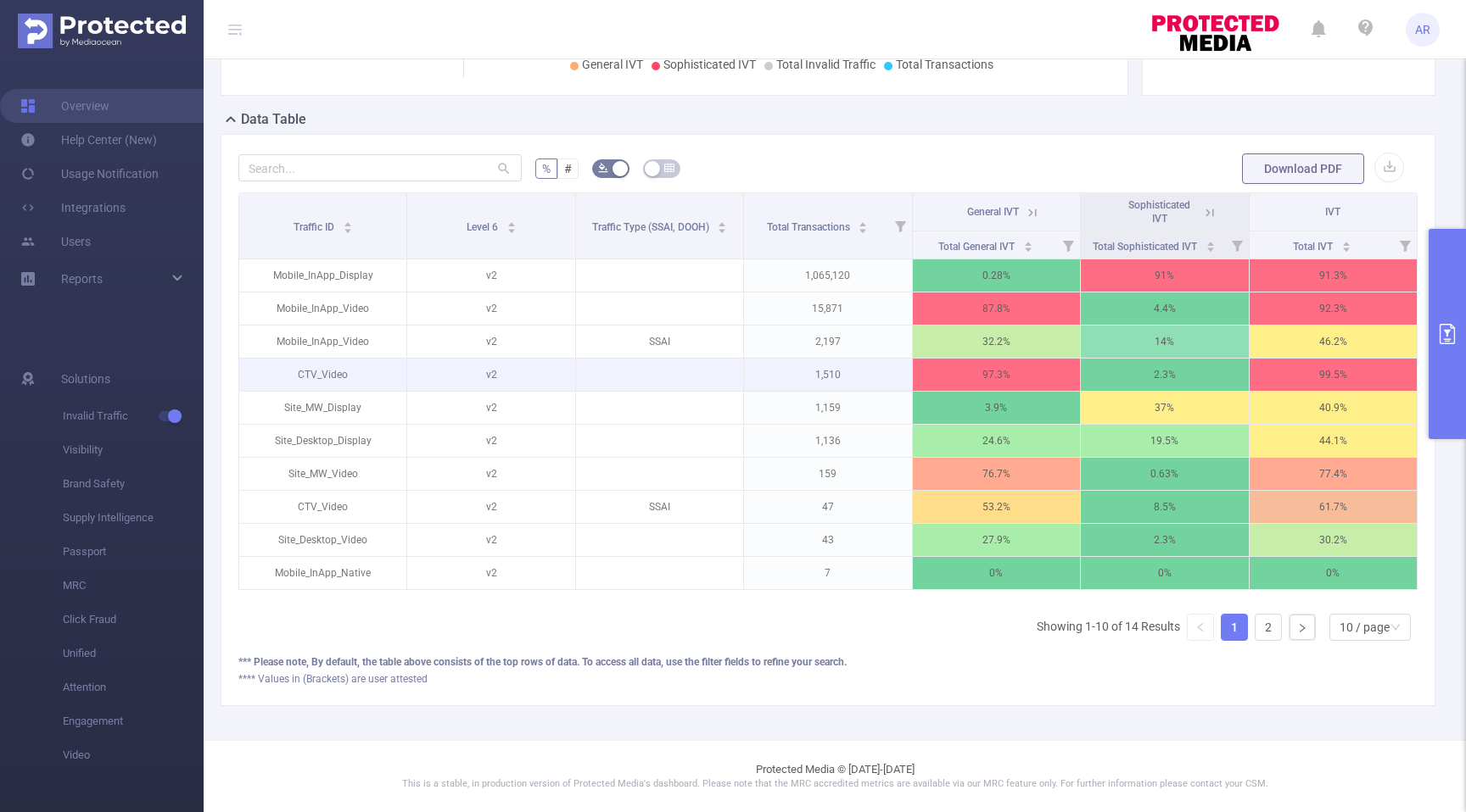
scroll to position [347, 0]
